Goal: Navigation & Orientation: Find specific page/section

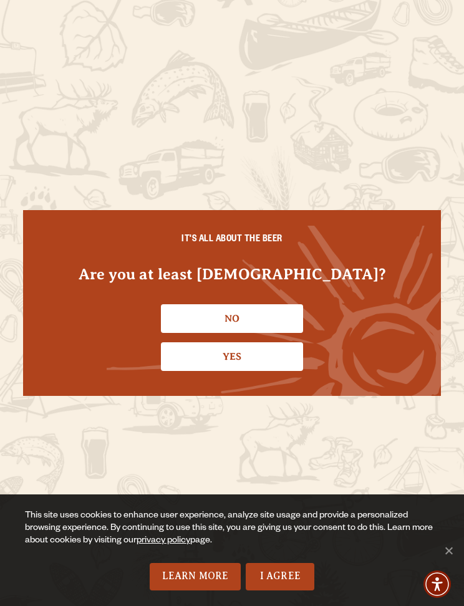
click at [287, 323] on link "No" at bounding box center [232, 318] width 142 height 29
click at [257, 368] on link "Yes" at bounding box center [232, 356] width 142 height 29
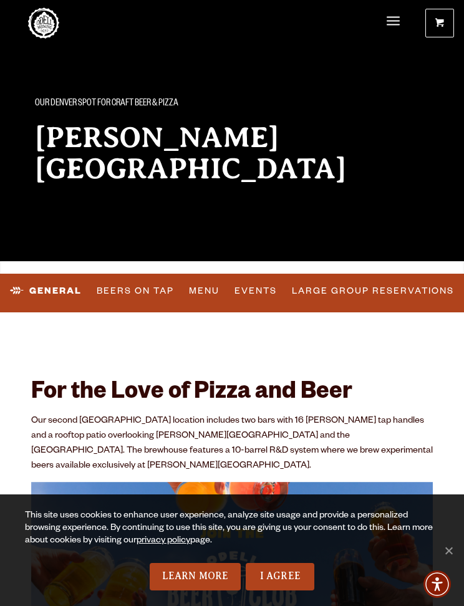
click at [278, 585] on link "I Agree" at bounding box center [279, 576] width 69 height 27
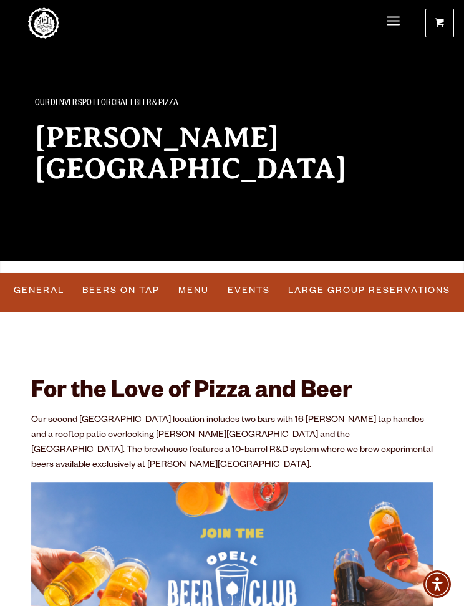
click at [112, 300] on link "Beers On Tap" at bounding box center [120, 290] width 87 height 29
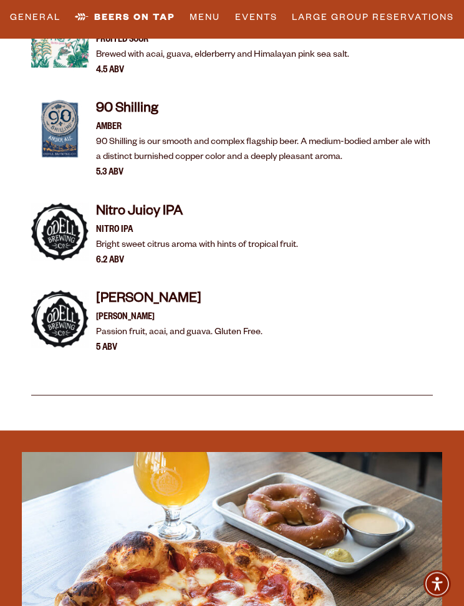
scroll to position [2553, 0]
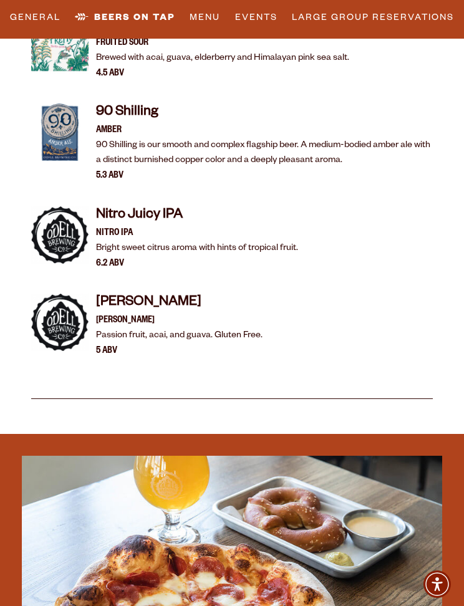
click at [40, 17] on link "General" at bounding box center [35, 17] width 60 height 29
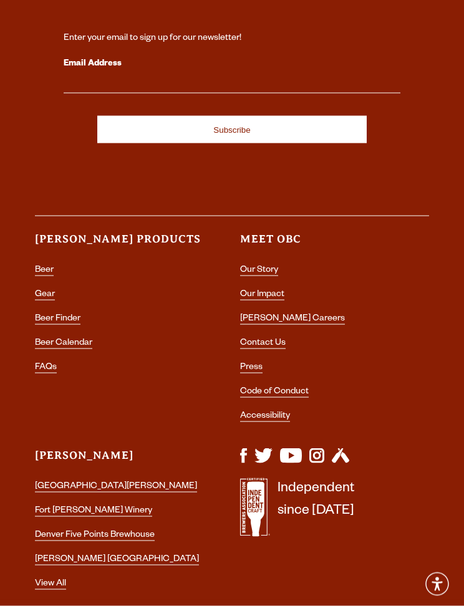
scroll to position [4780, 0]
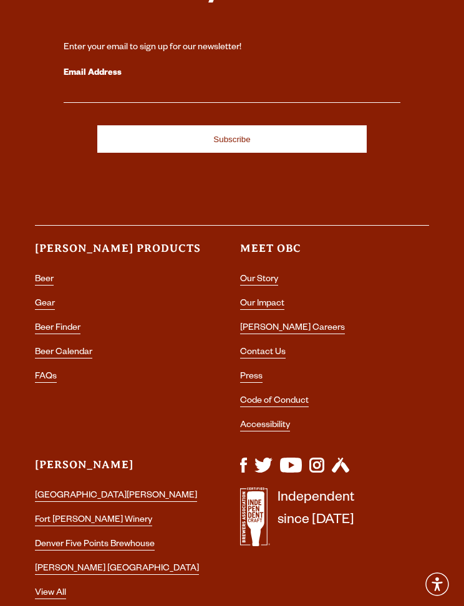
click at [70, 491] on link "[GEOGRAPHIC_DATA][PERSON_NAME]" at bounding box center [116, 496] width 162 height 11
click at [66, 491] on link "[GEOGRAPHIC_DATA][PERSON_NAME]" at bounding box center [116, 496] width 162 height 11
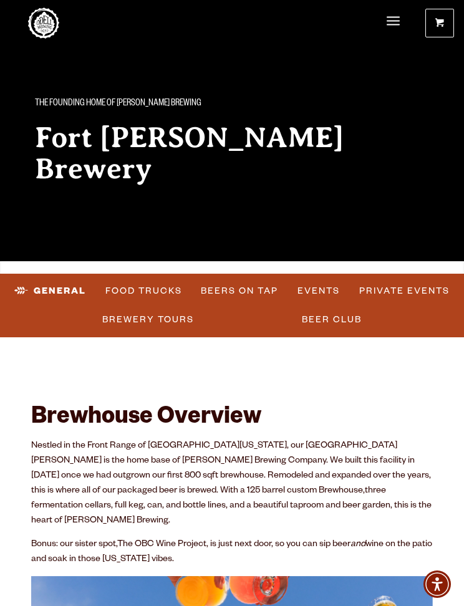
click at [391, 22] on span "Menu" at bounding box center [392, 20] width 13 height 3
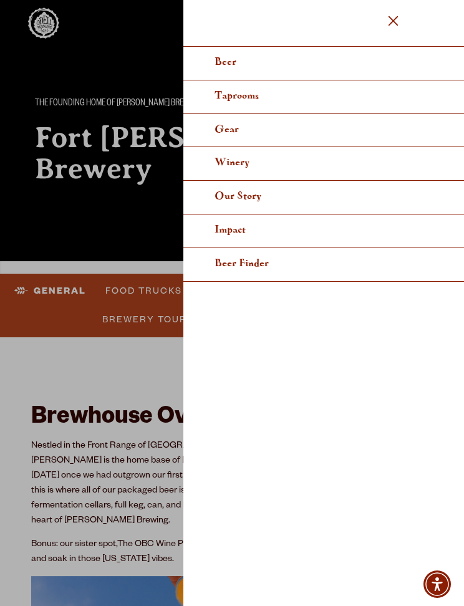
click at [222, 128] on span "Gear" at bounding box center [226, 129] width 24 height 9
